Goal: Find specific page/section: Find specific page/section

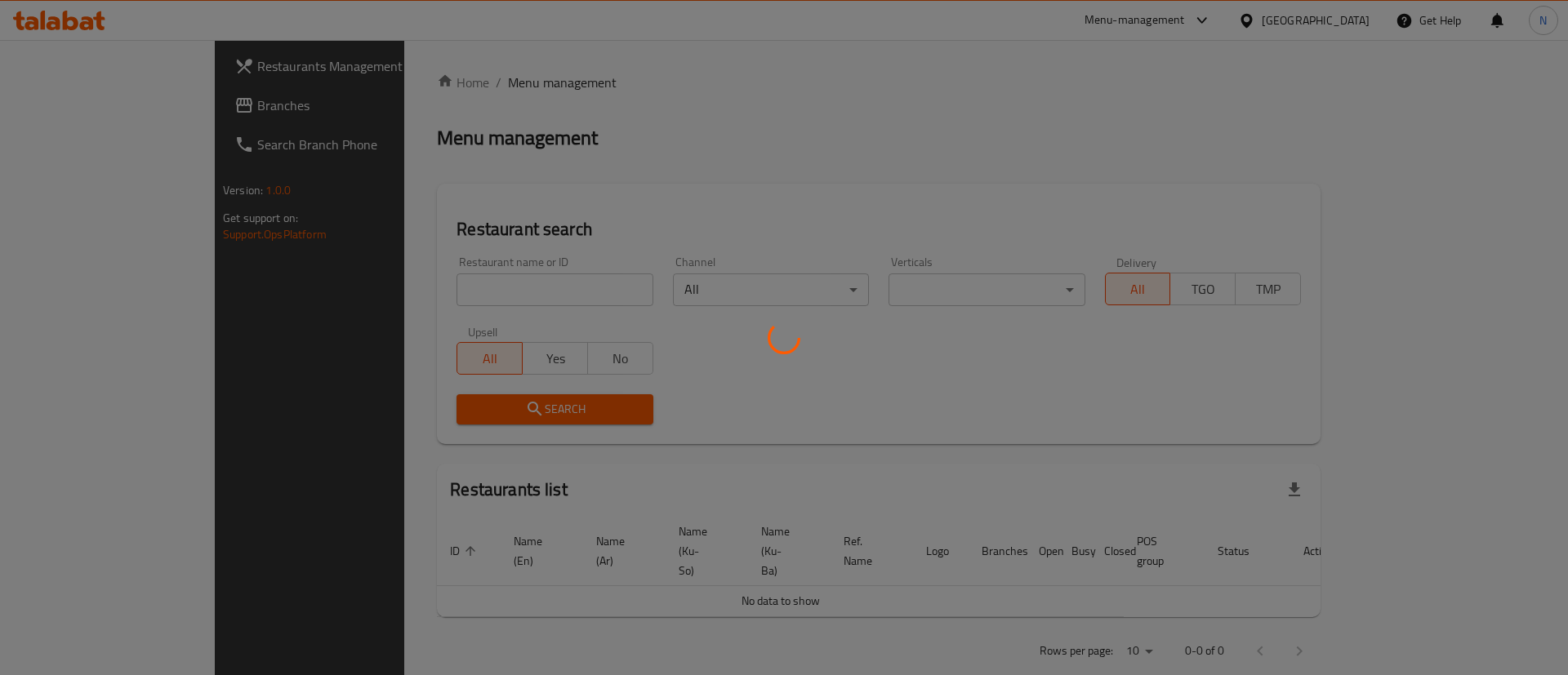
click at [434, 283] on div at bounding box center [784, 337] width 1568 height 675
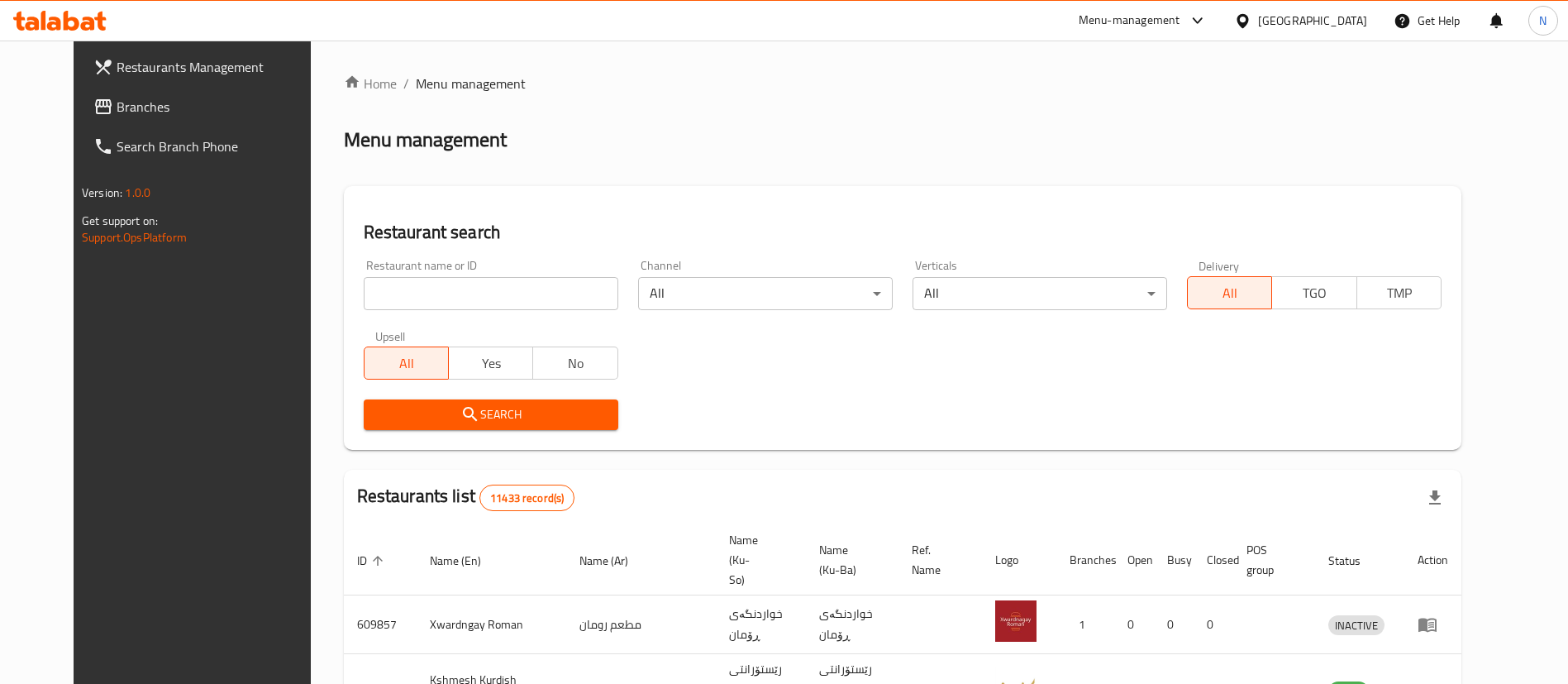
click at [445, 290] on input "search" at bounding box center [490, 293] width 255 height 33
type input "super chicken"
click button "Search" at bounding box center [490, 414] width 255 height 31
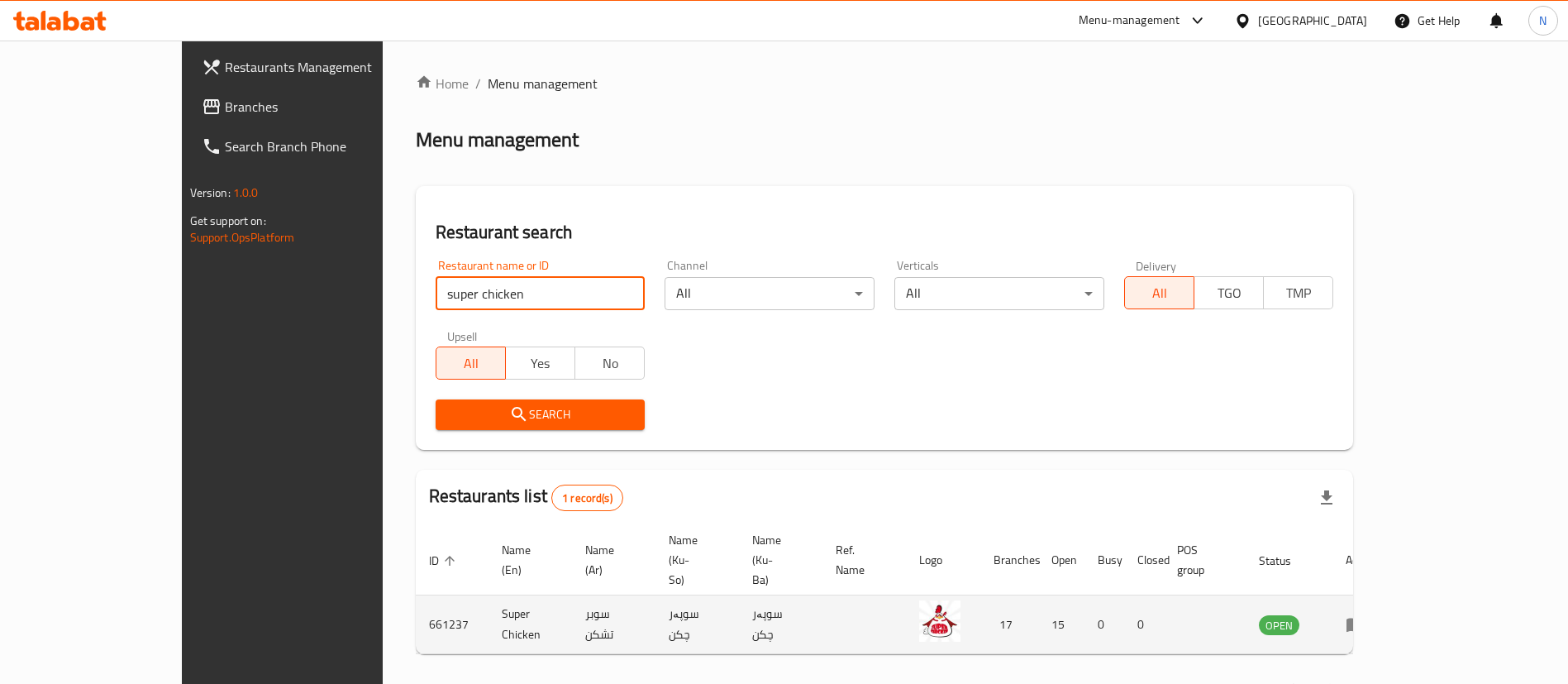
scroll to position [22, 0]
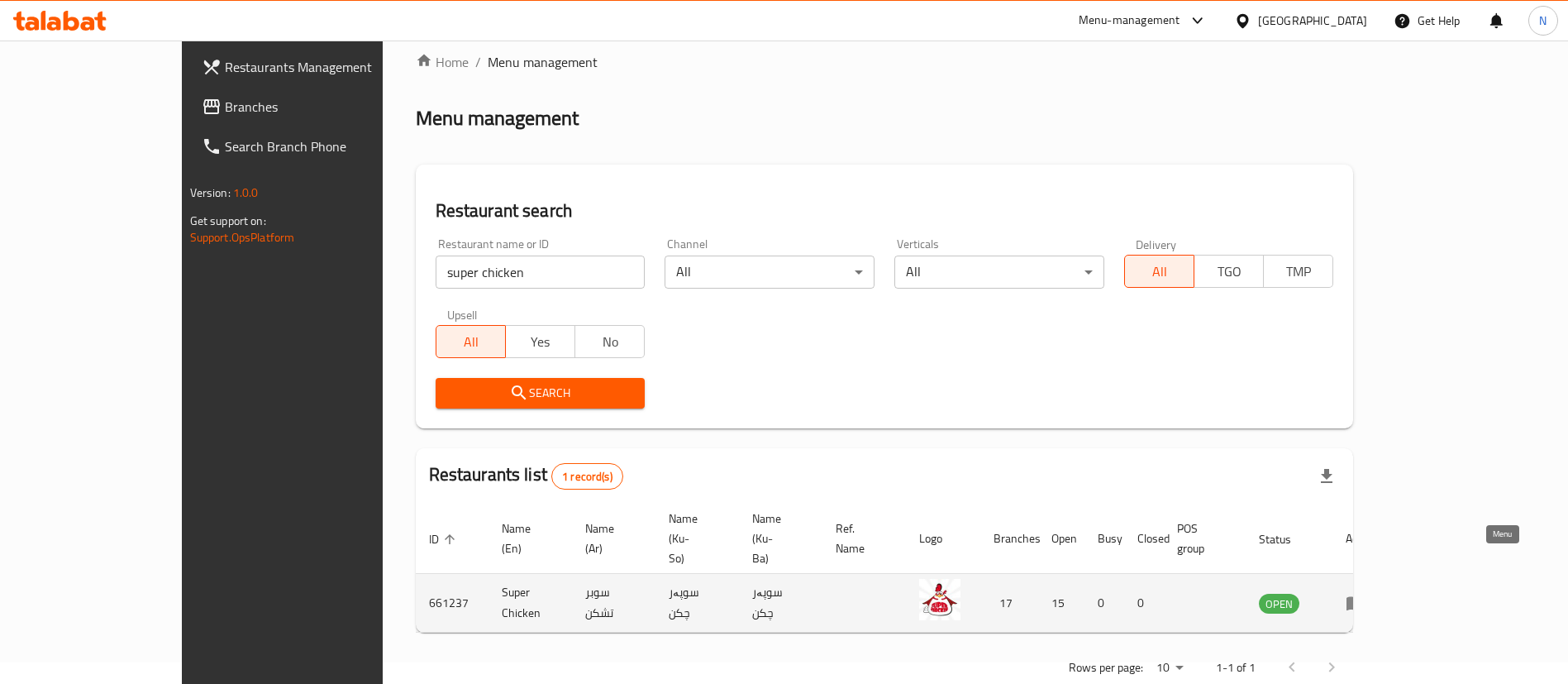
click at [1366, 593] on icon "enhanced table" at bounding box center [1355, 603] width 20 height 20
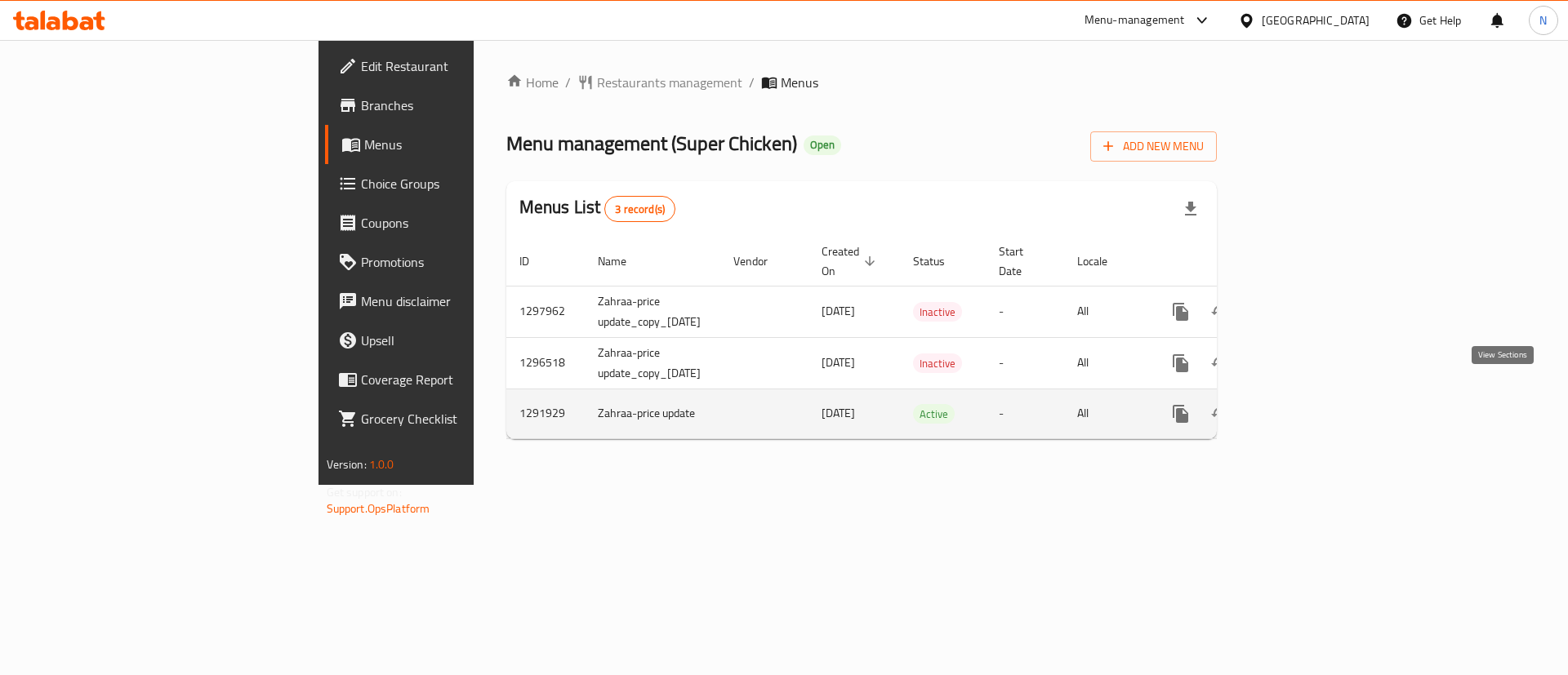
click at [1309, 404] on icon "enhanced table" at bounding box center [1298, 413] width 20 height 20
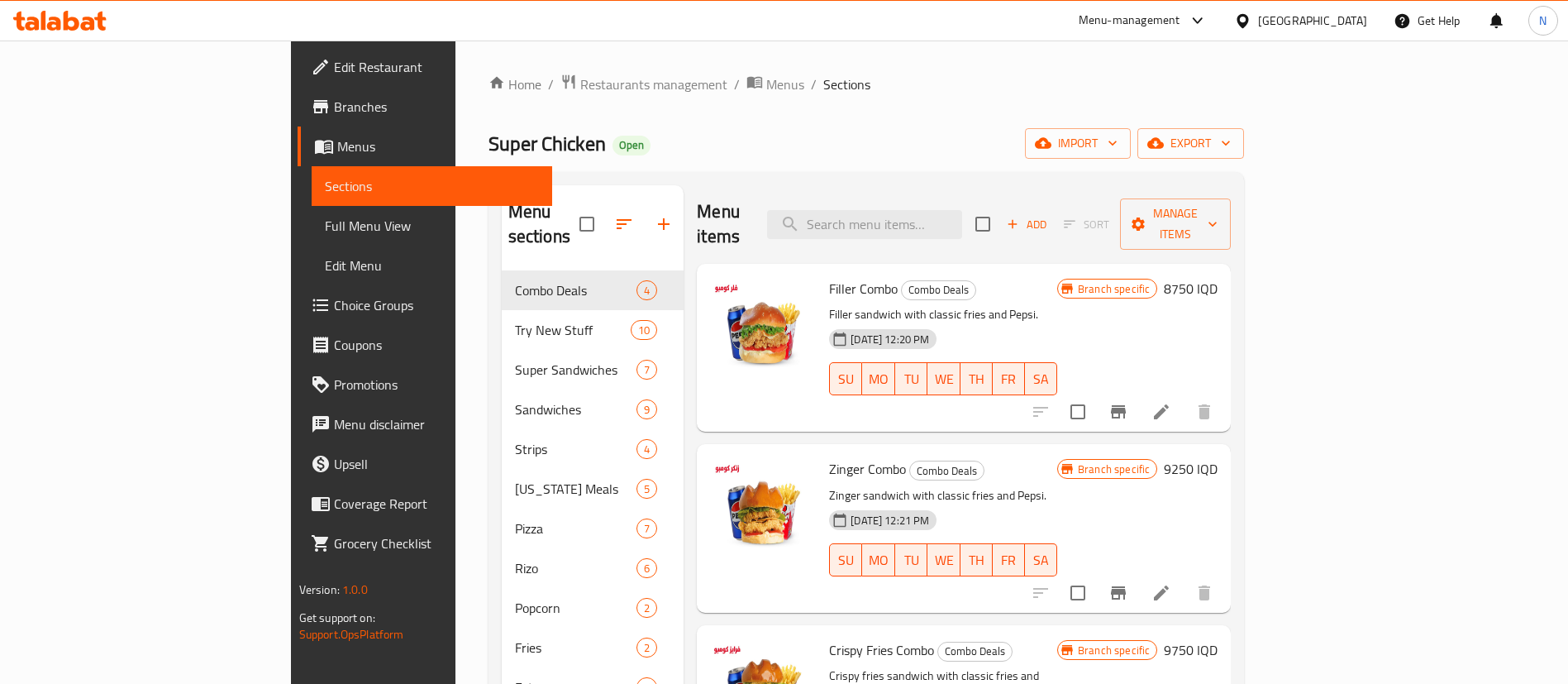
click at [334, 108] on span "Branches" at bounding box center [436, 106] width 206 height 20
